Goal: Task Accomplishment & Management: Use online tool/utility

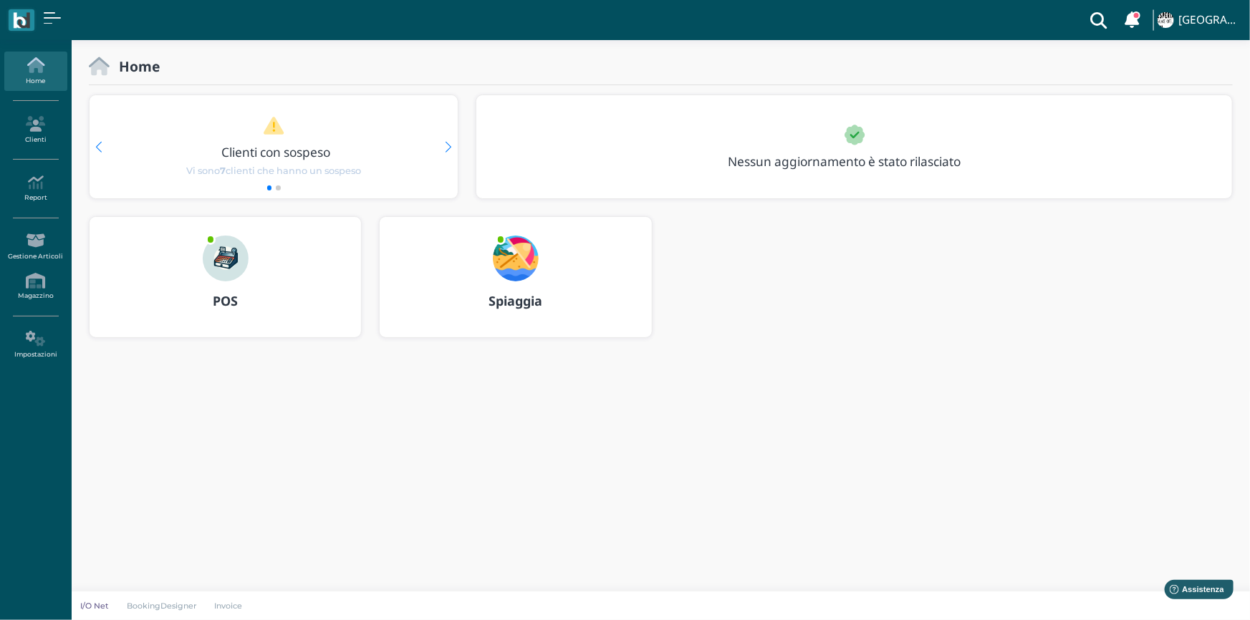
click at [227, 253] on img at bounding box center [226, 259] width 46 height 46
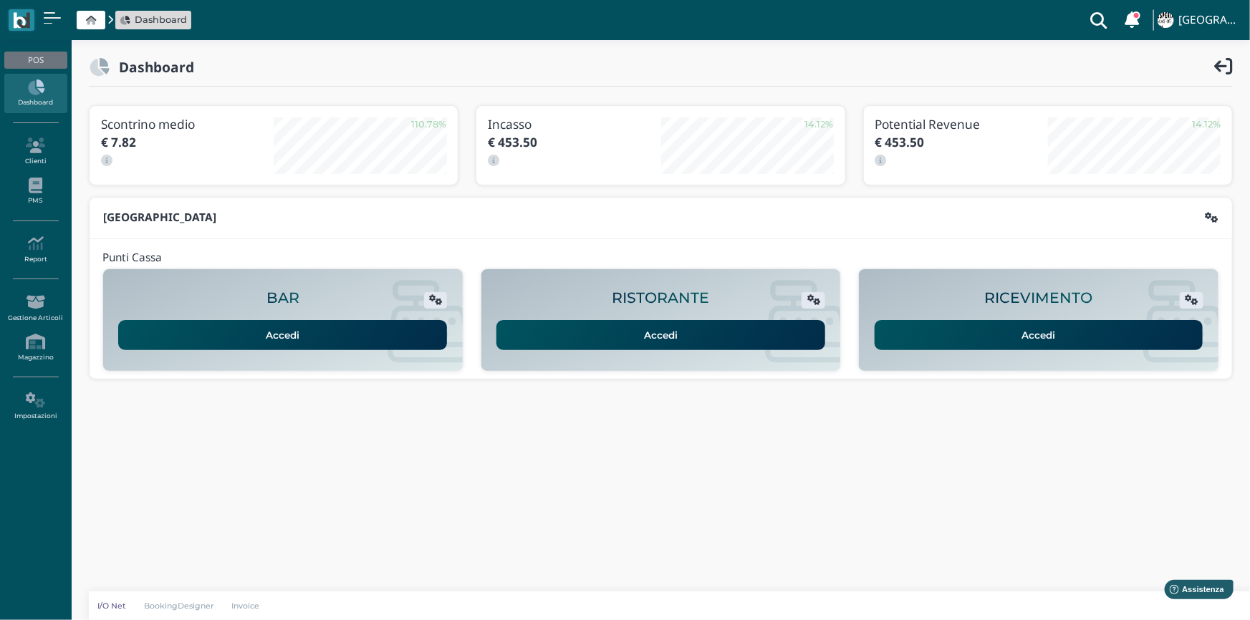
click at [991, 336] on link "Accedi" at bounding box center [1038, 335] width 329 height 30
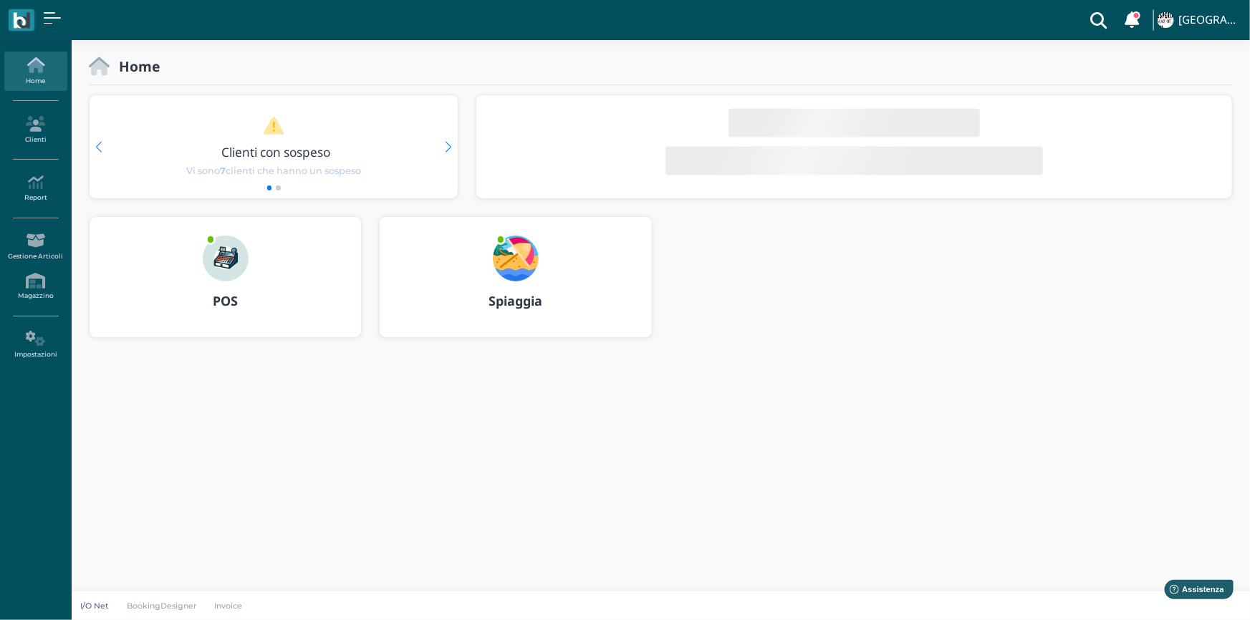
click at [504, 238] on span at bounding box center [501, 239] width 10 height 10
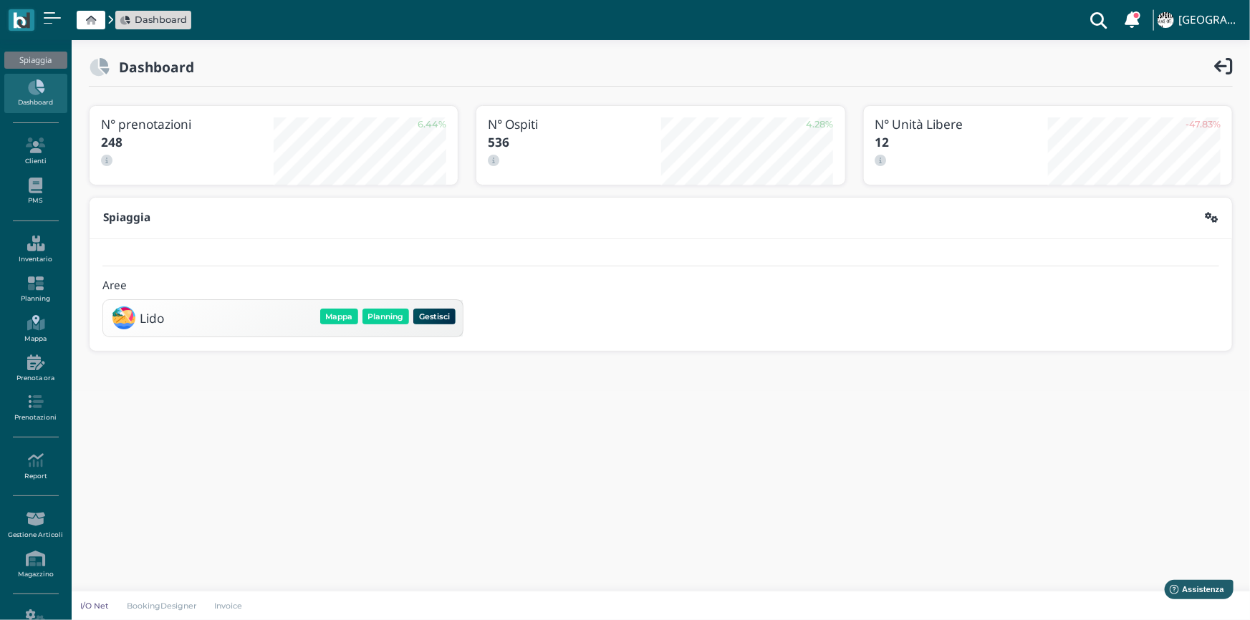
click at [33, 322] on icon at bounding box center [35, 323] width 62 height 16
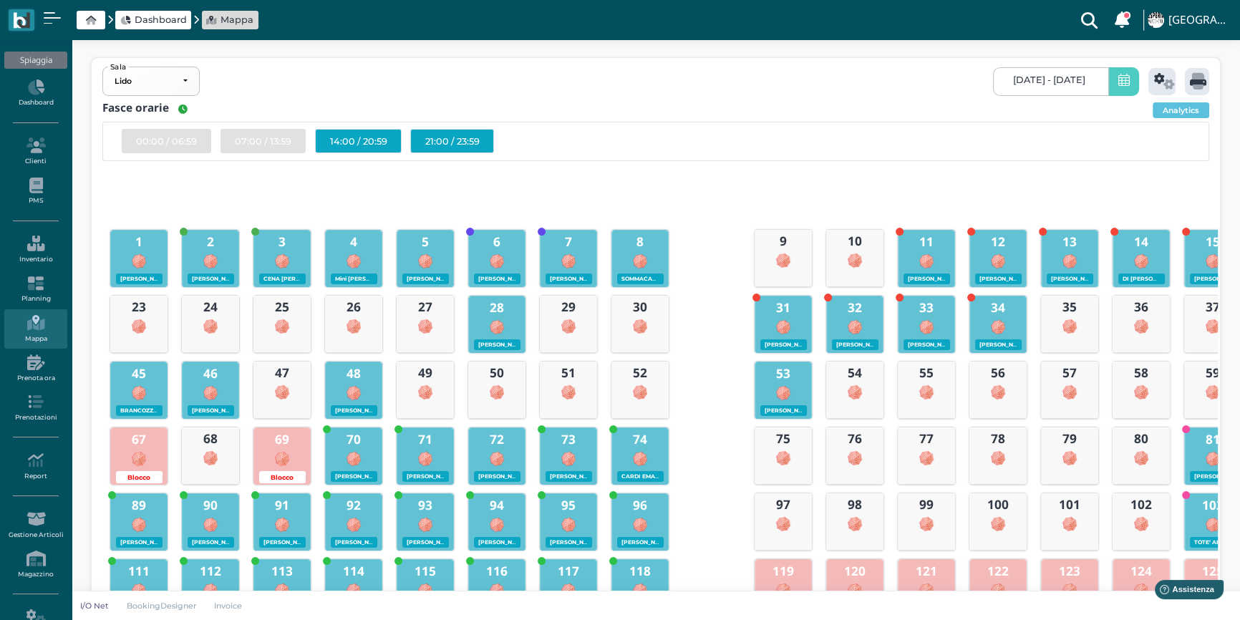
click at [1102, 78] on link "14/09/2025 - 14/09/2025" at bounding box center [1050, 81] width 115 height 29
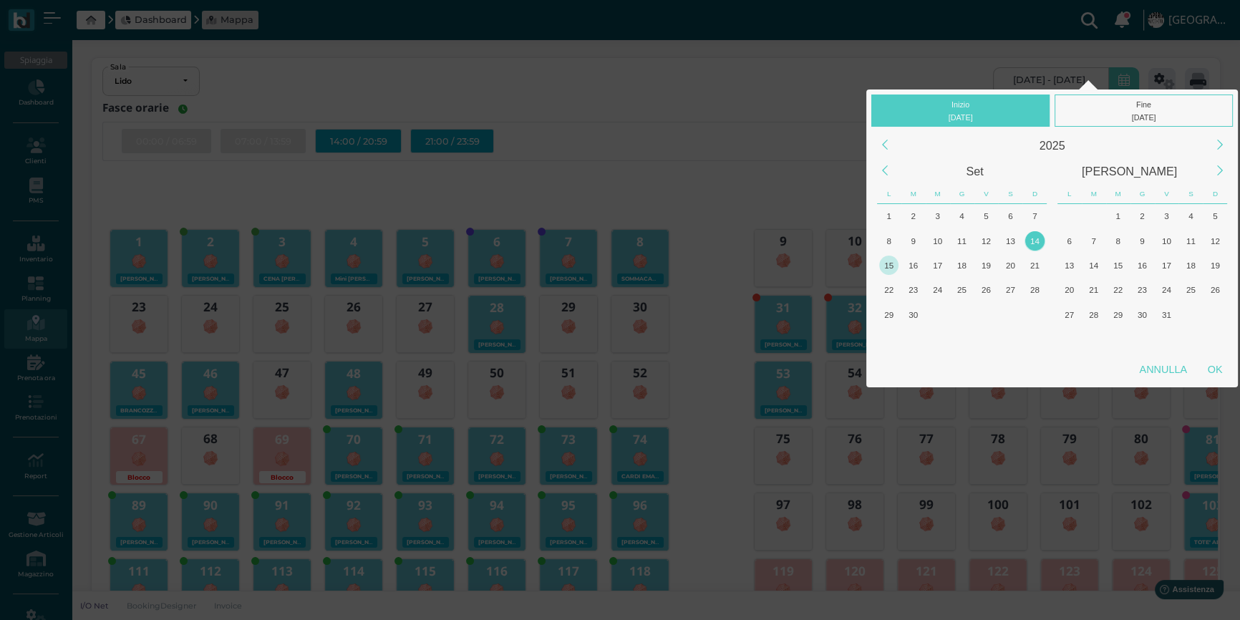
click at [889, 261] on div "15" at bounding box center [888, 265] width 19 height 19
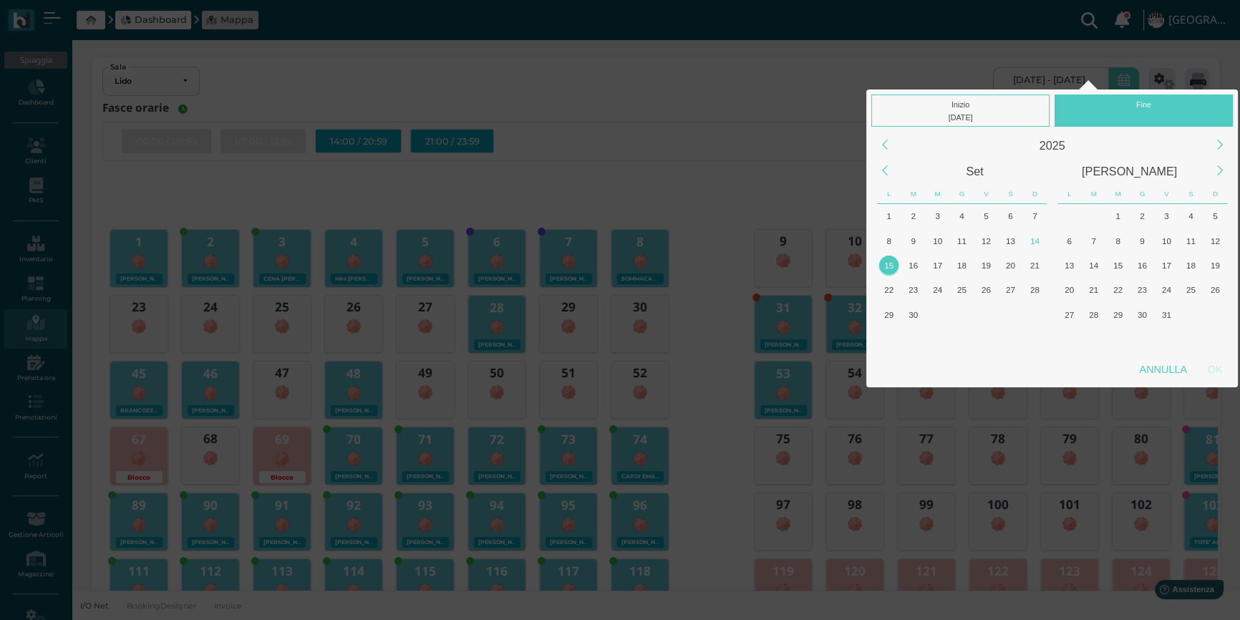
click at [889, 261] on div "15" at bounding box center [888, 265] width 19 height 19
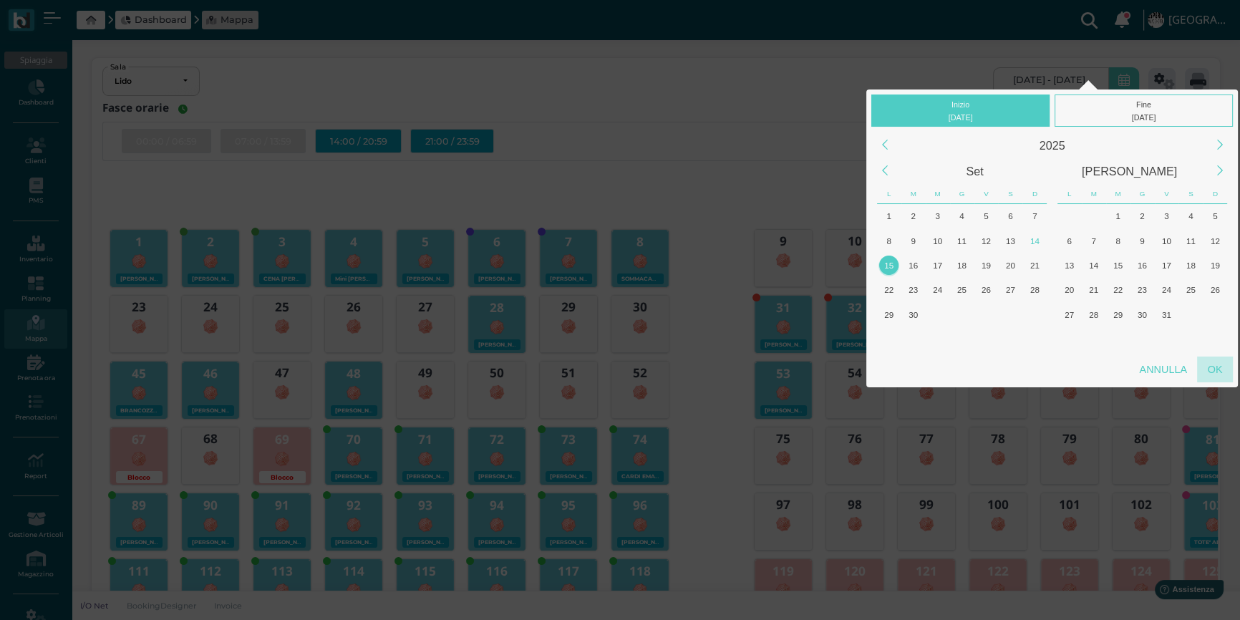
click at [1217, 365] on div "OK" at bounding box center [1215, 370] width 36 height 26
type input "15/09/2025 - 15/09/2025"
checkbox input "false"
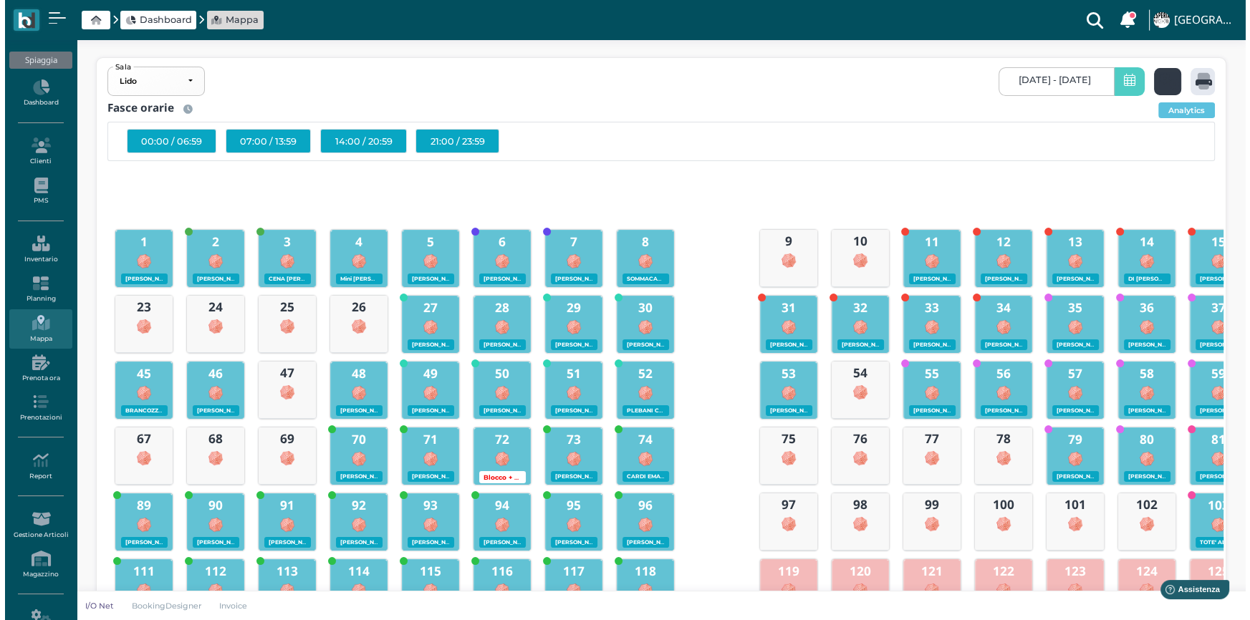
scroll to position [0, 127]
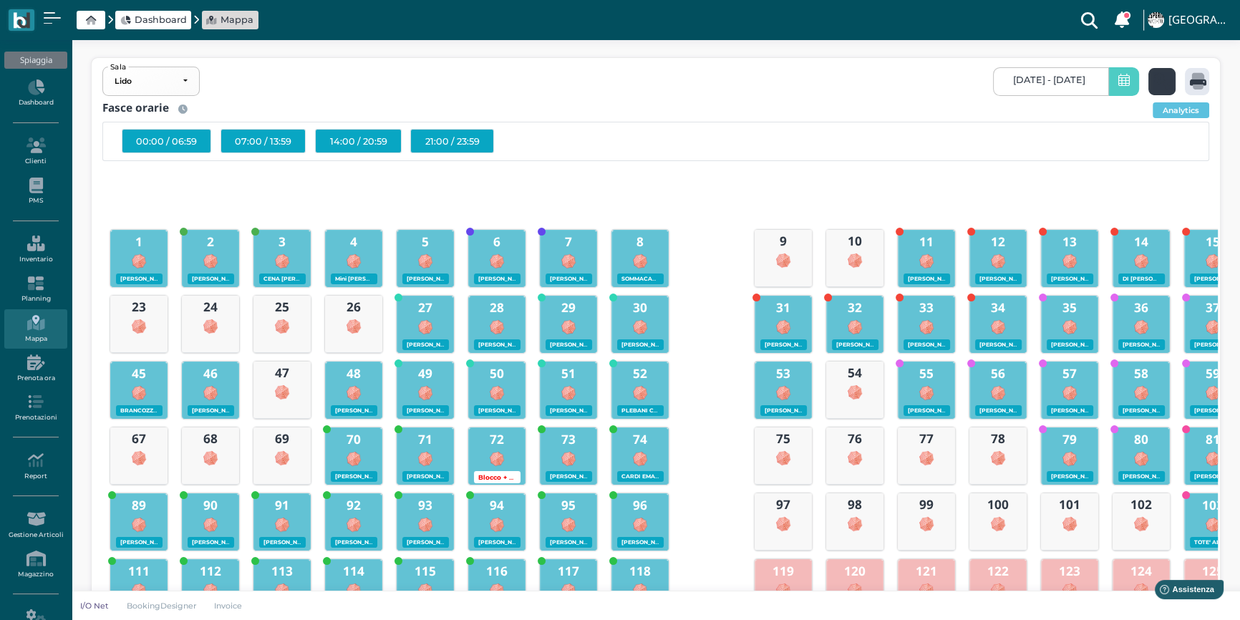
click at [1162, 85] on icon at bounding box center [1164, 81] width 21 height 16
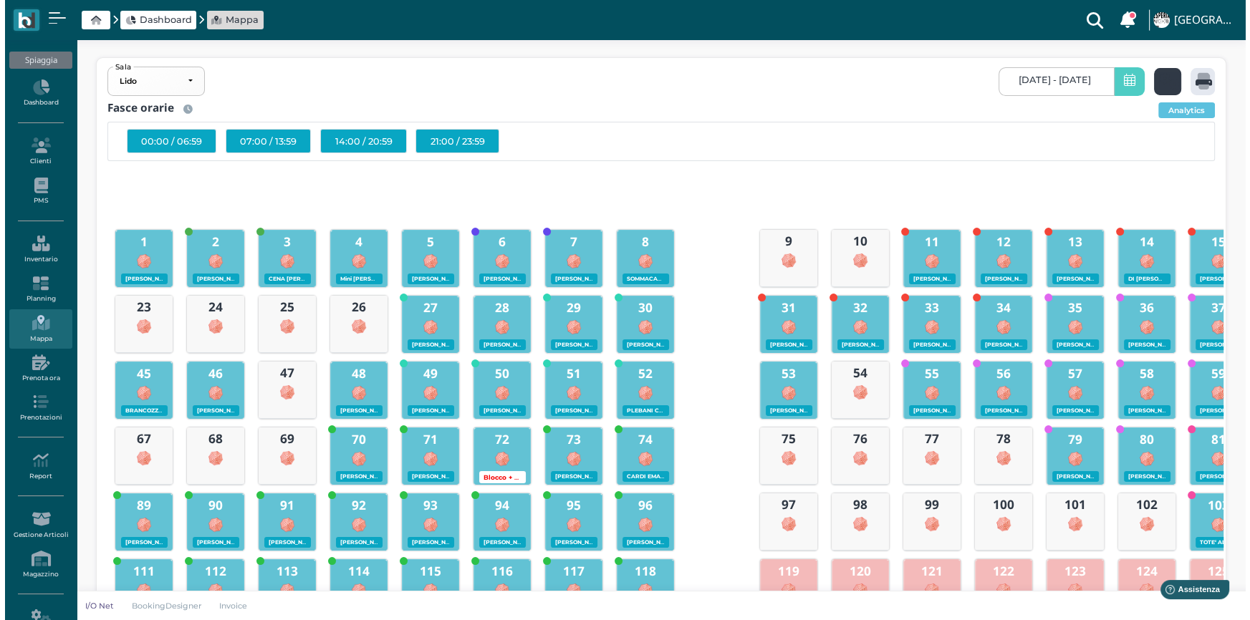
scroll to position [0, 0]
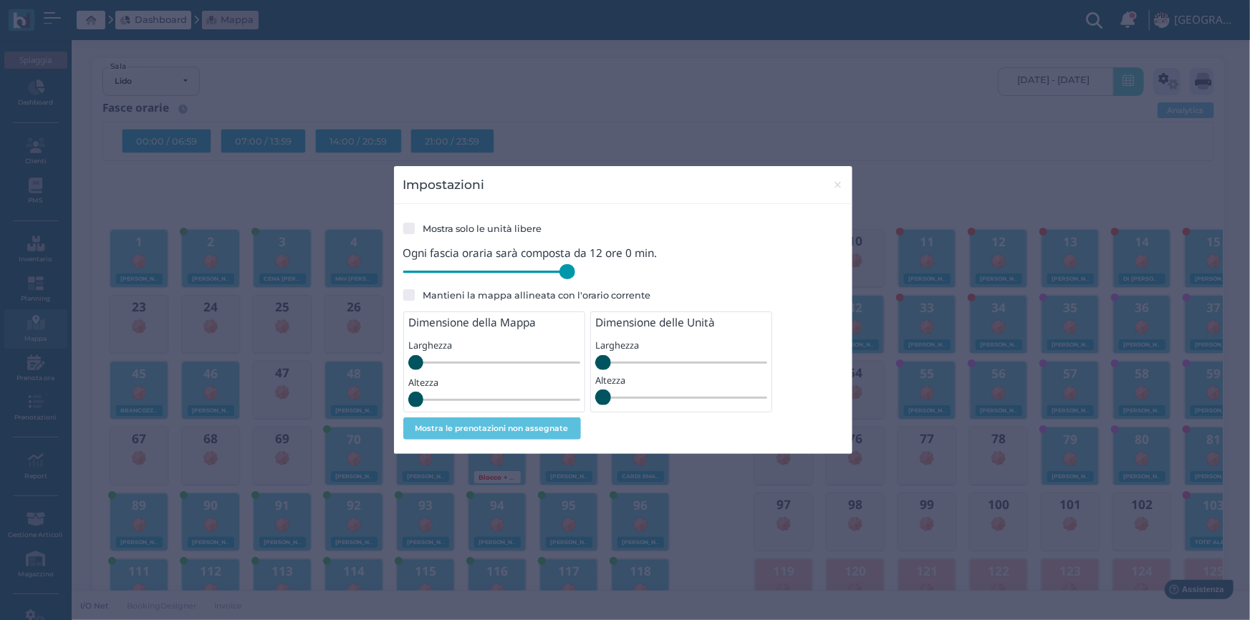
drag, startPoint x: 503, startPoint y: 277, endPoint x: 678, endPoint y: 266, distance: 175.8
type input "720"
click at [575, 266] on input "range" at bounding box center [489, 272] width 172 height 16
click at [834, 188] on span "×" at bounding box center [837, 184] width 11 height 19
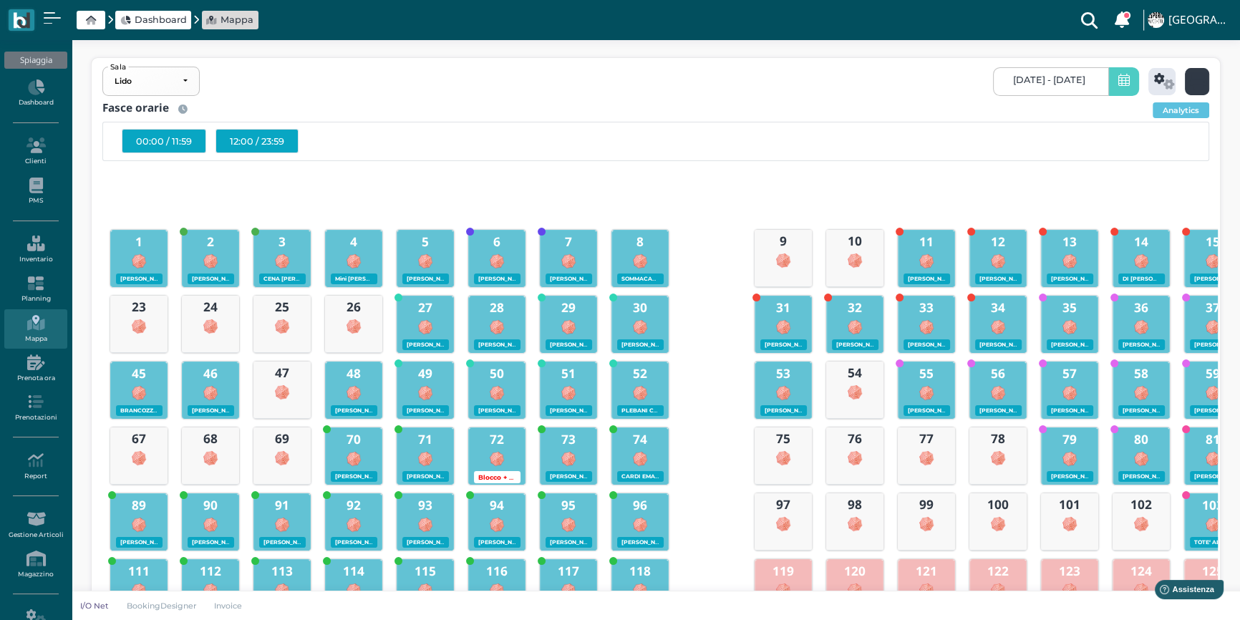
click at [1194, 78] on icon at bounding box center [1198, 81] width 16 height 16
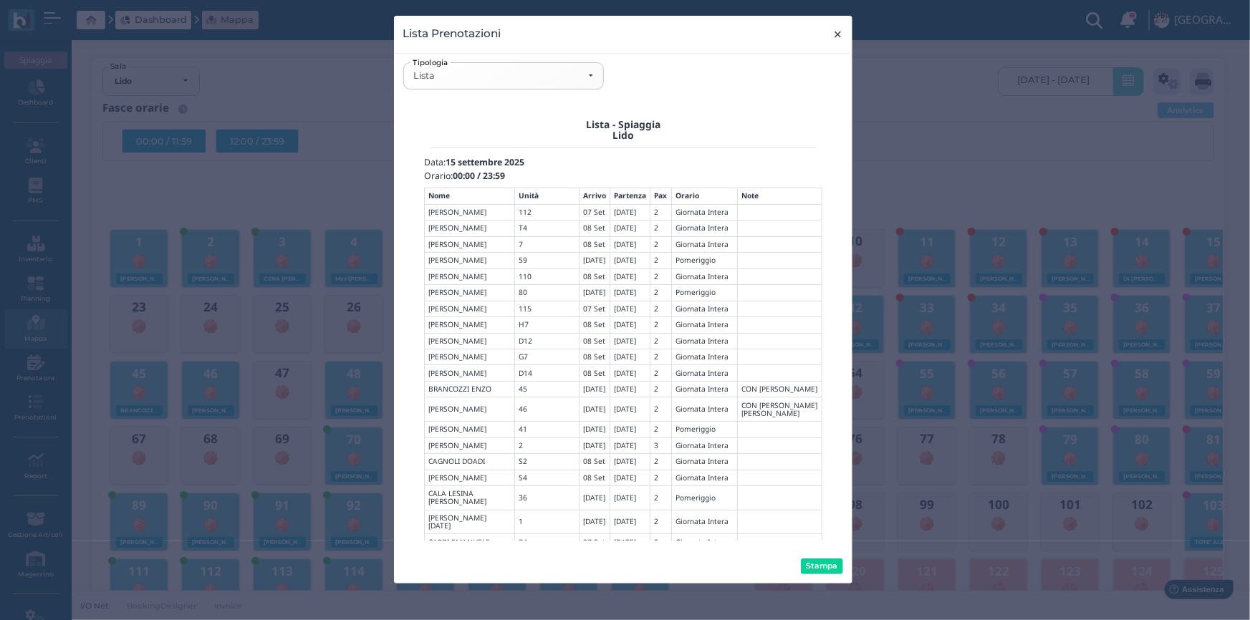
click at [845, 39] on button "× close" at bounding box center [837, 34] width 29 height 37
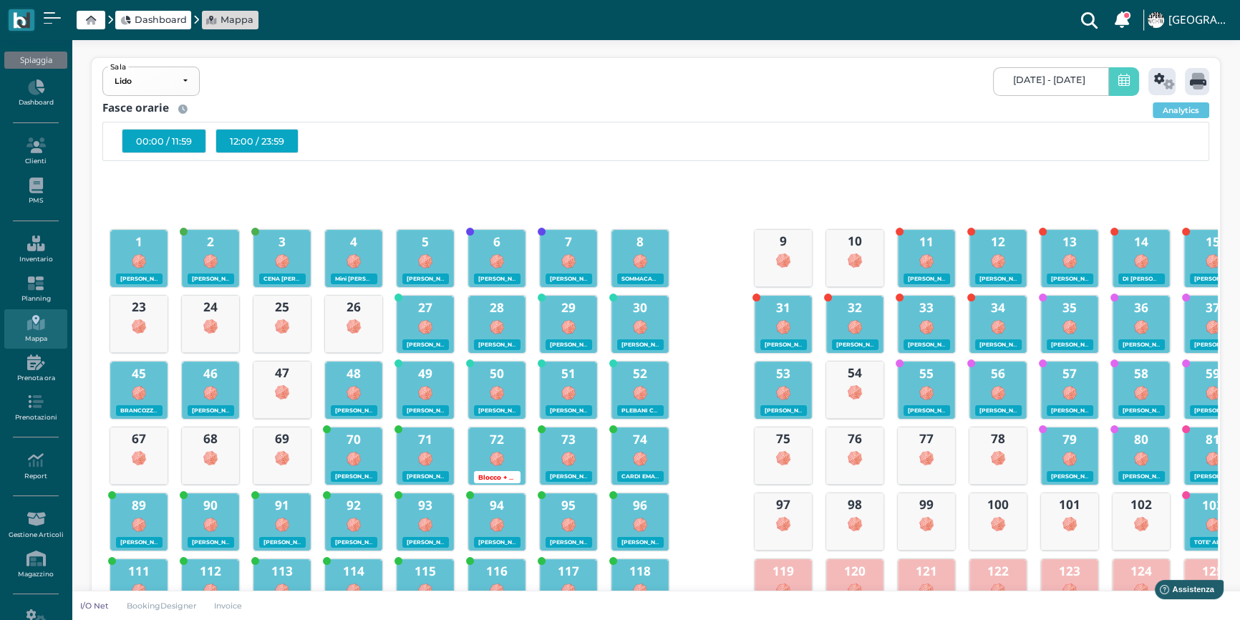
click at [235, 125] on div "00:00 / 11:59 12:00 / 23:59" at bounding box center [655, 141] width 1106 height 39
click at [238, 136] on div "12:00 / 23:59" at bounding box center [257, 141] width 83 height 24
click at [947, 162] on div "Fasce orarie Analytics 00:00 / 11:59 12:00 / 23:59" at bounding box center [656, 132] width 1124 height 65
click at [1199, 80] on icon at bounding box center [1198, 81] width 16 height 16
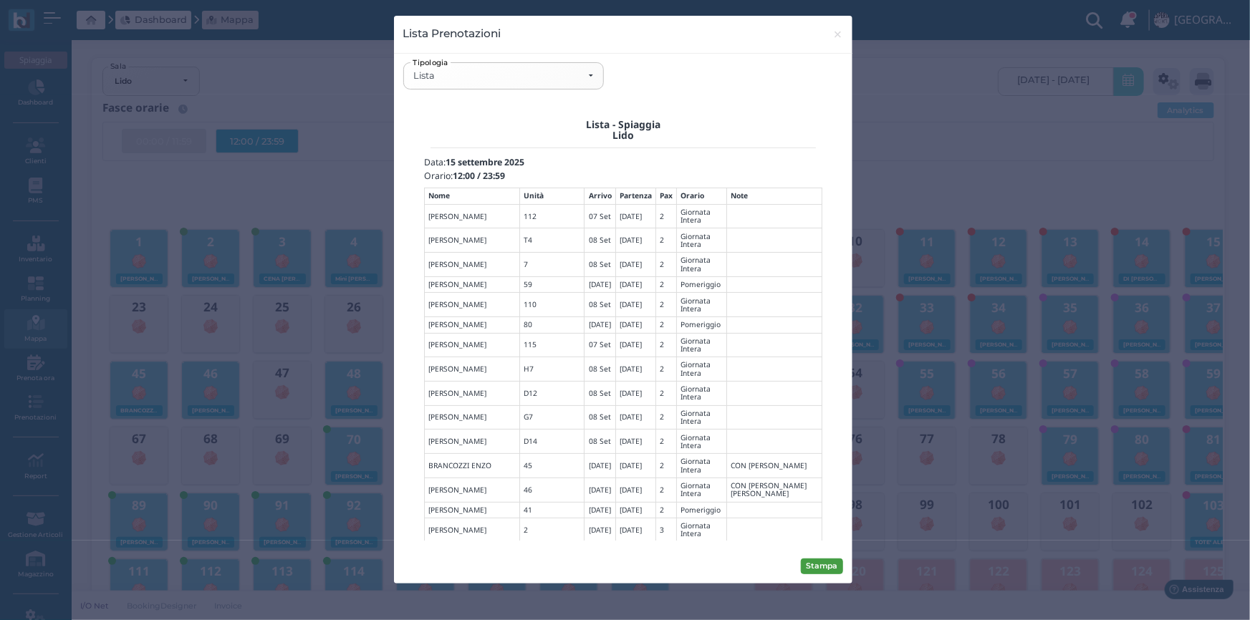
click at [824, 566] on button "Stampa" at bounding box center [822, 567] width 42 height 16
click at [839, 41] on span "×" at bounding box center [837, 34] width 11 height 19
